Goal: Find specific page/section: Find specific page/section

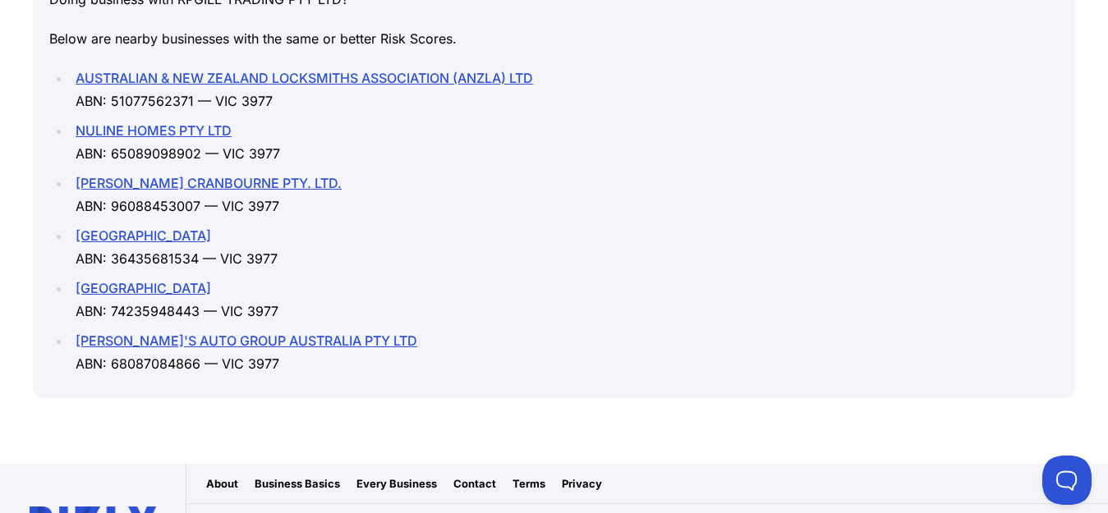
scroll to position [2175, 0]
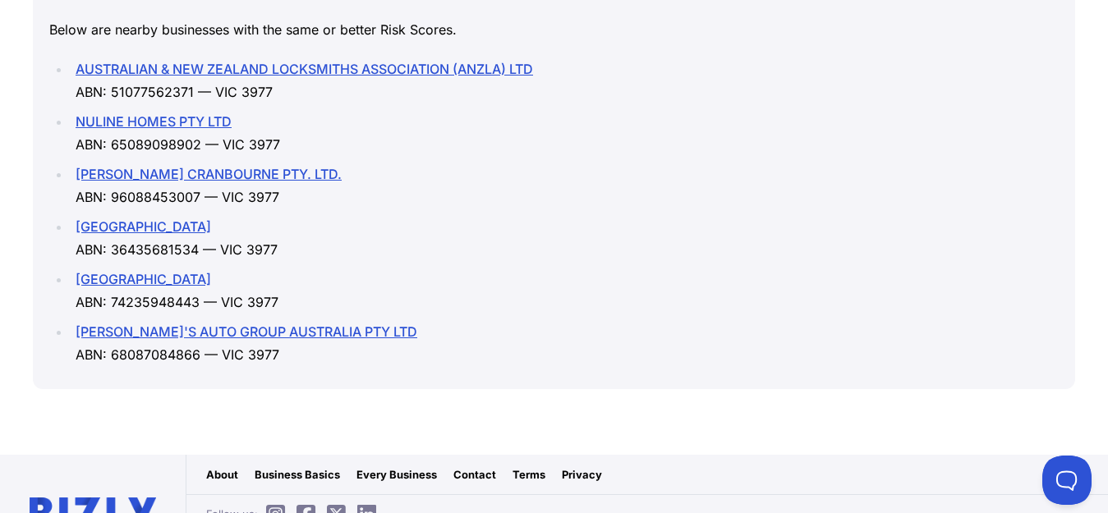
click at [474, 466] on link "Contact" at bounding box center [474, 474] width 43 height 16
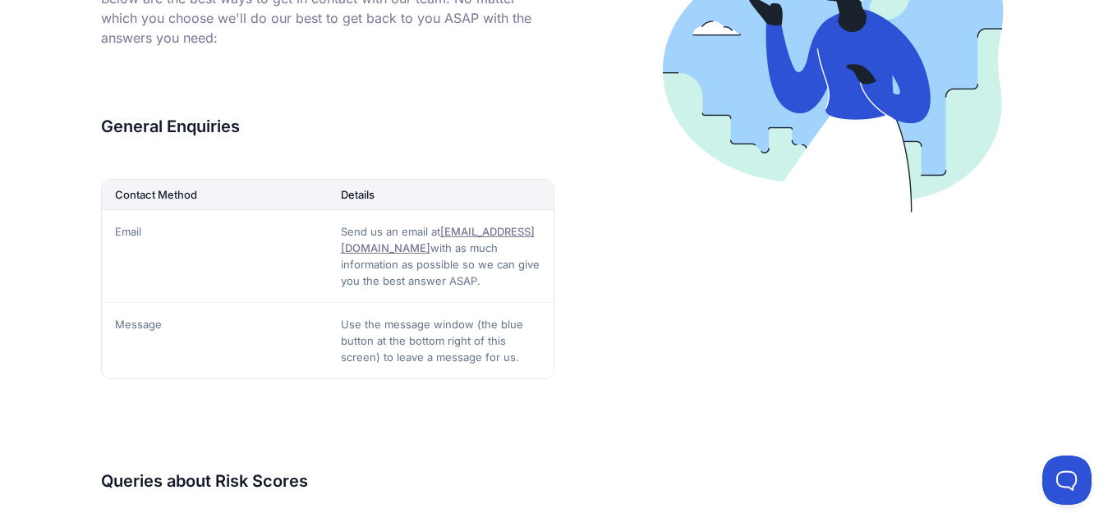
scroll to position [397, 0]
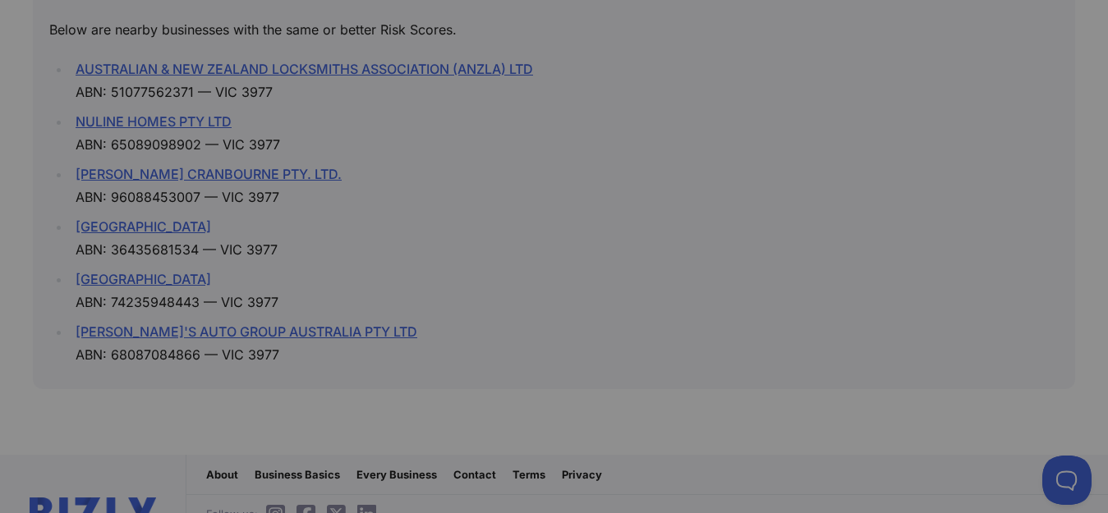
click at [940, 99] on div at bounding box center [554, 256] width 1108 height 513
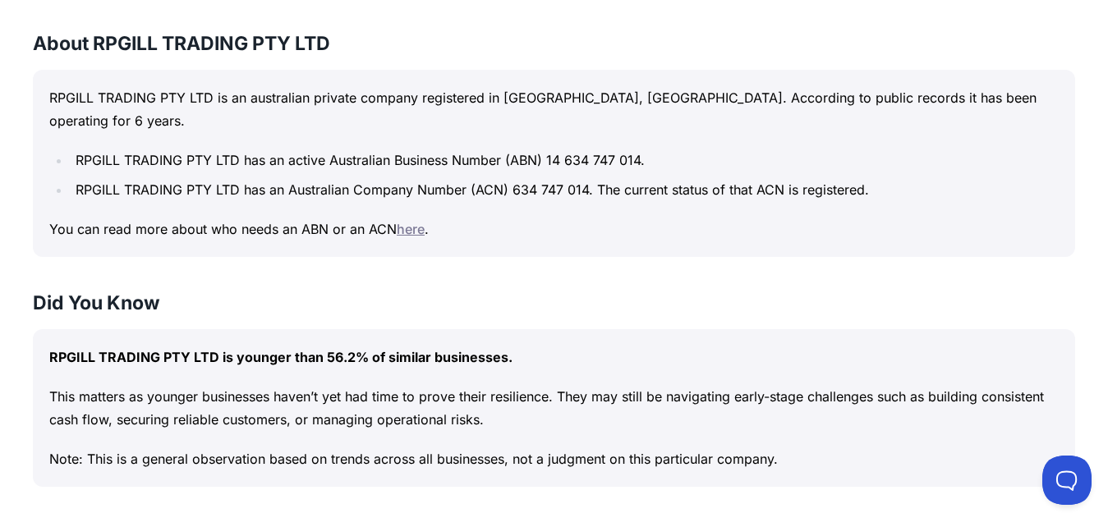
scroll to position [675, 0]
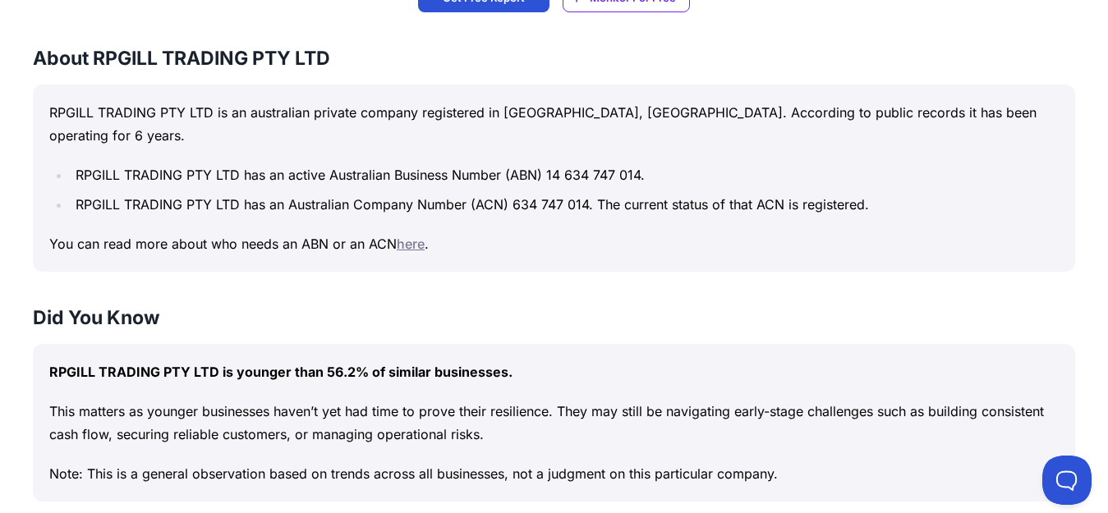
click at [416, 236] on link "here" at bounding box center [411, 244] width 28 height 16
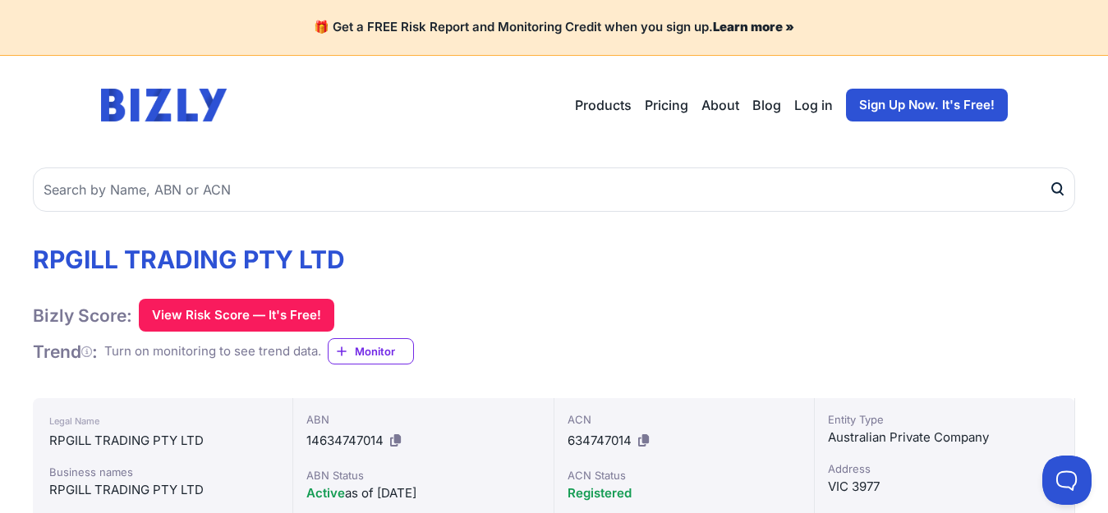
scroll to position [28, 0]
